Goal: Check status

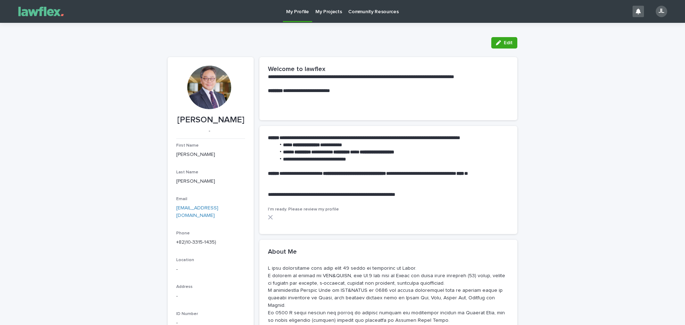
click at [330, 12] on p "My Projects" at bounding box center [329, 7] width 27 height 15
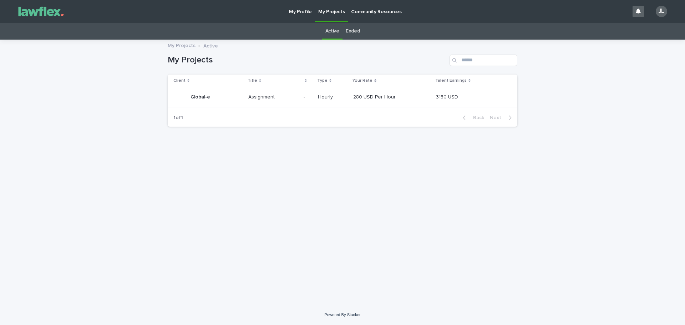
click at [350, 56] on h1 "My Projects" at bounding box center [307, 60] width 279 height 10
click at [336, 61] on h1 "My Projects" at bounding box center [307, 60] width 279 height 10
click at [309, 98] on p at bounding box center [308, 97] width 9 height 6
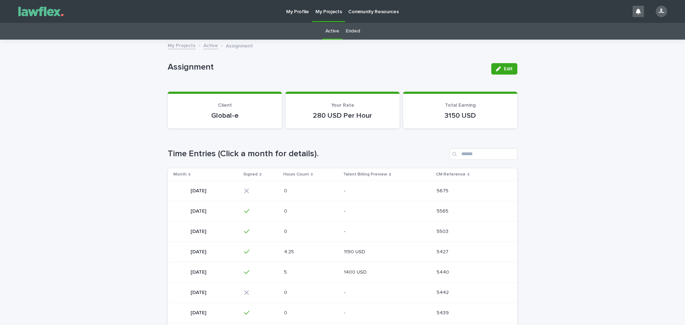
click at [570, 150] on div "Loading... Saving… Loading... Saving… Assignment Edit Assignment Edit Sorry, th…" at bounding box center [342, 225] width 685 height 370
